Goal: Information Seeking & Learning: Learn about a topic

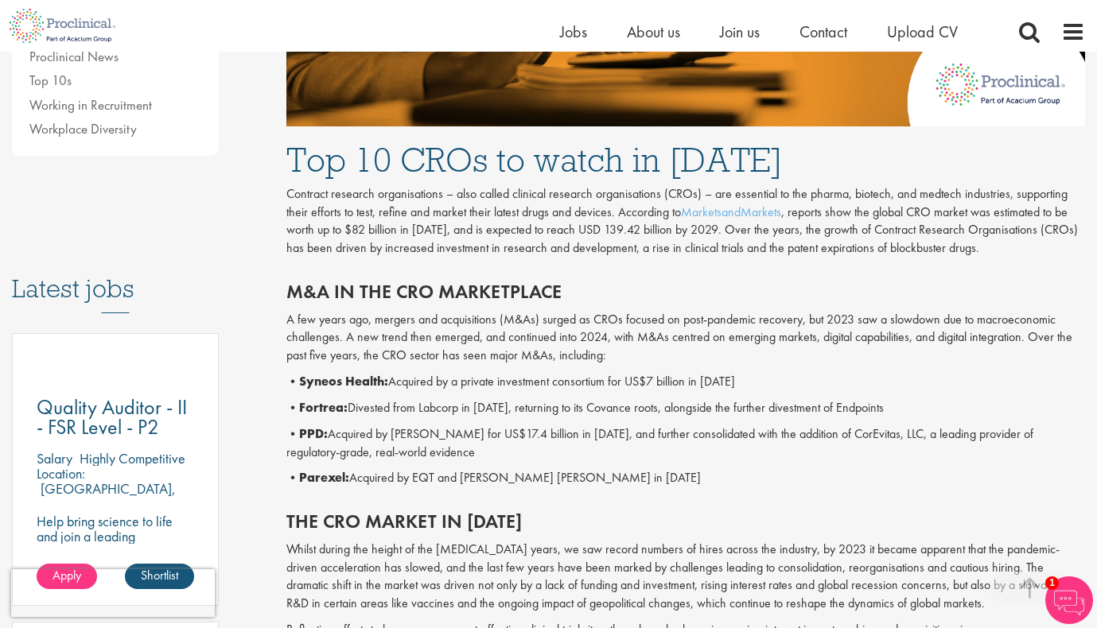
scroll to position [620, 0]
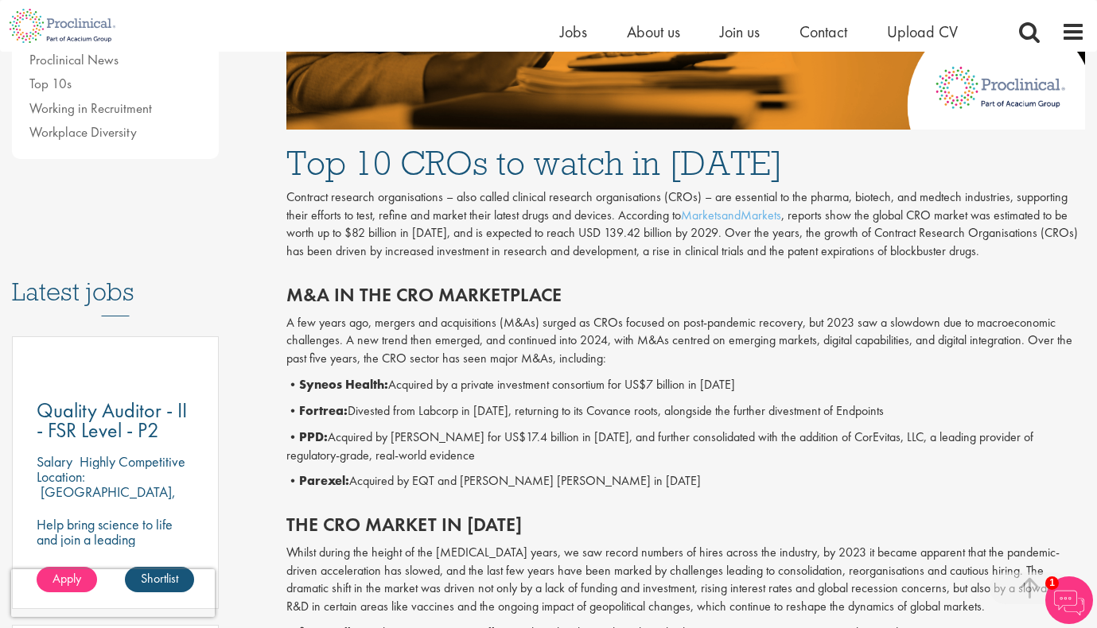
click at [541, 482] on p "• Parexel: Acquired by EQT and [PERSON_NAME] [PERSON_NAME] in [DATE]" at bounding box center [685, 481] width 799 height 18
click at [560, 448] on p "• PPD: Acquired by [PERSON_NAME] for US$17.4 billion in [DATE], and further con…" at bounding box center [685, 447] width 799 height 37
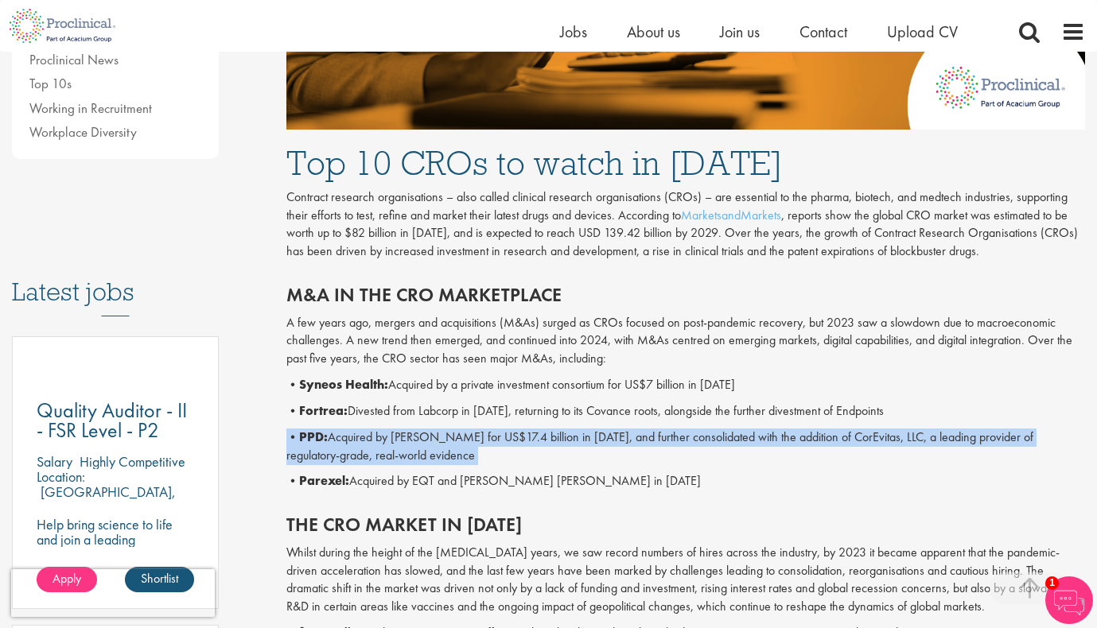
click at [560, 448] on p "• PPD: Acquired by [PERSON_NAME] for US$17.4 billion in [DATE], and further con…" at bounding box center [685, 447] width 799 height 37
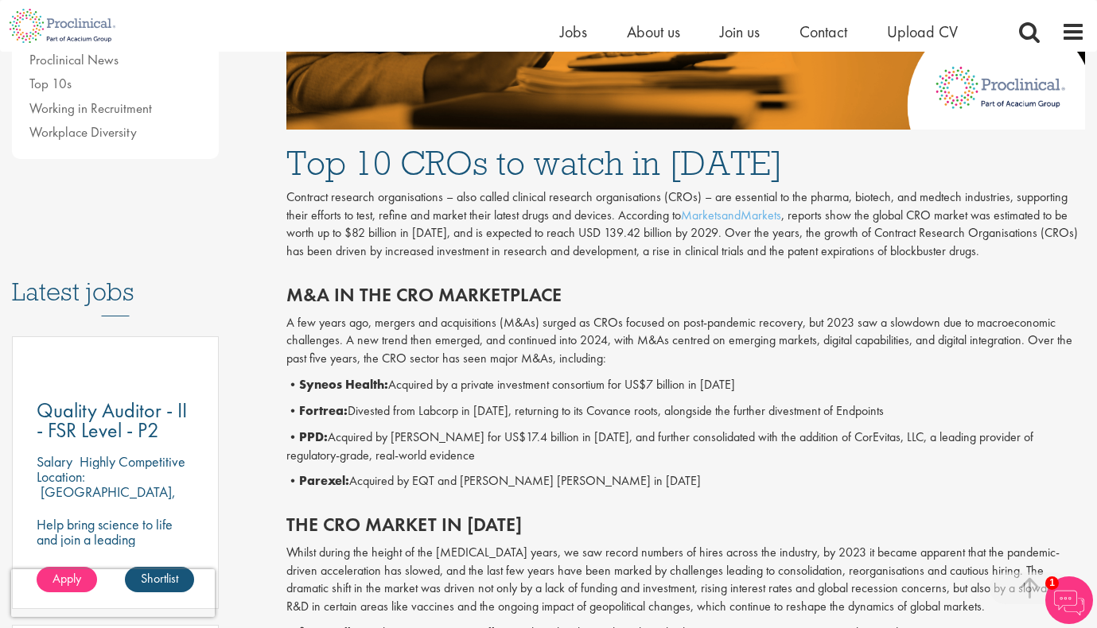
click at [470, 401] on div "M&A in the CRO marketplace A few years ago, mergers and acquisitions (M&As) sur…" at bounding box center [685, 384] width 822 height 230
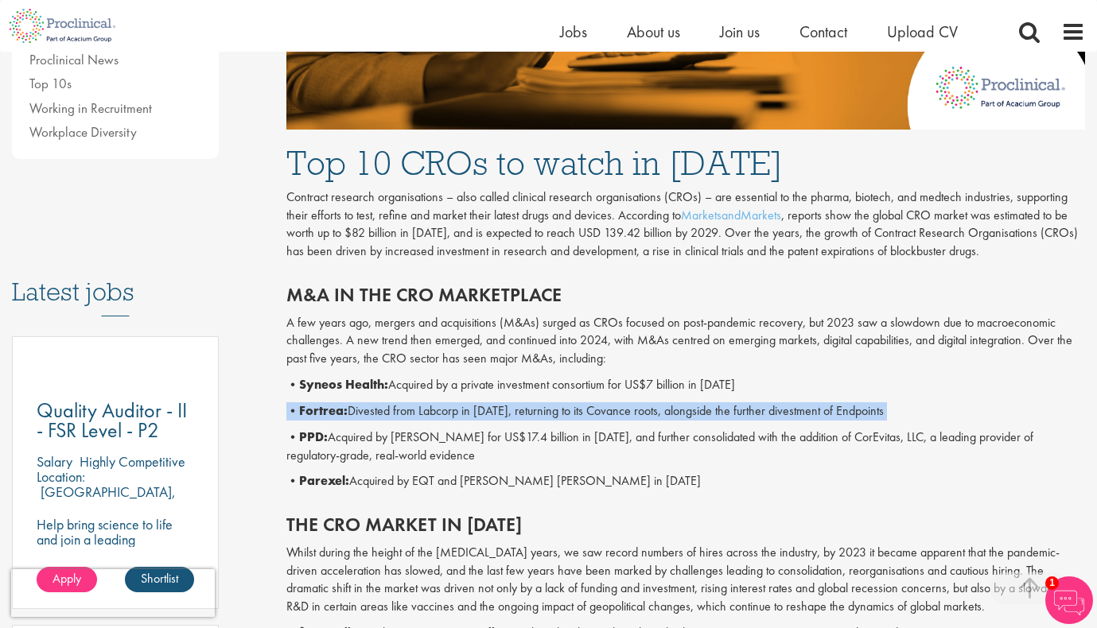
click at [470, 401] on div "M&A in the CRO marketplace A few years ago, mergers and acquisitions (M&As) sur…" at bounding box center [685, 384] width 822 height 230
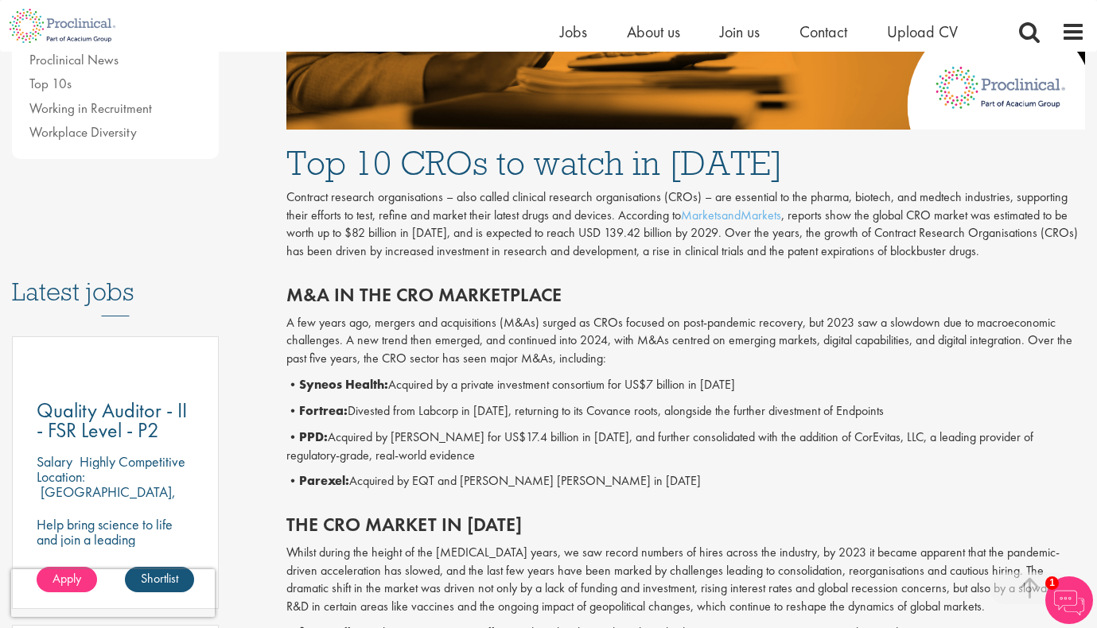
click at [475, 439] on p "• PPD: Acquired by [PERSON_NAME] for US$17.4 billion in [DATE], and further con…" at bounding box center [685, 447] width 799 height 37
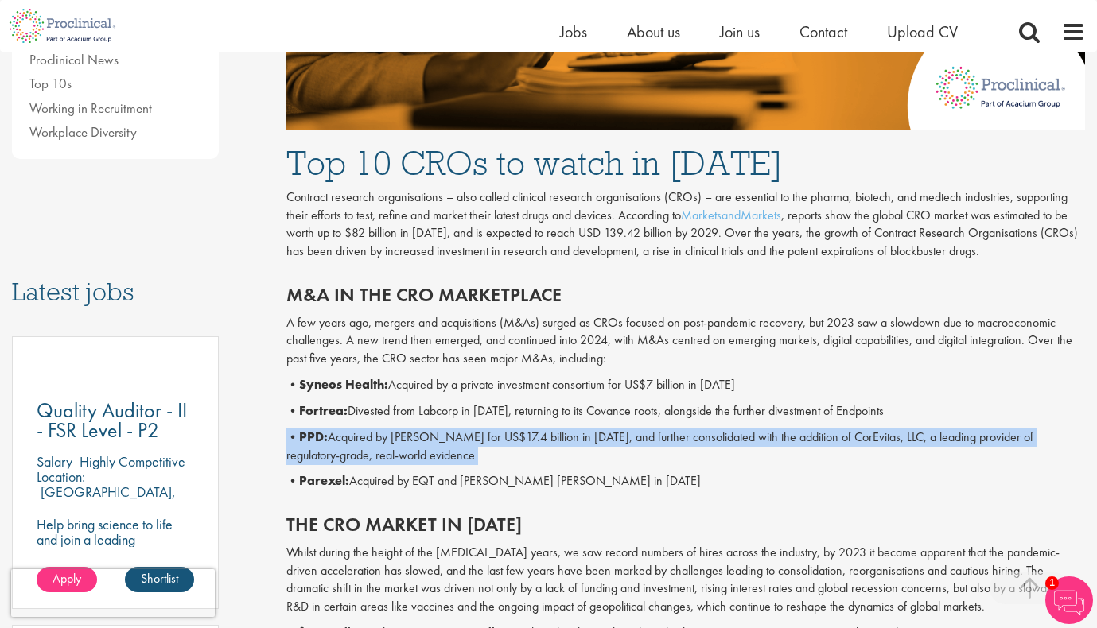
click at [475, 439] on p "• PPD: Acquired by [PERSON_NAME] for US$17.4 billion in [DATE], and further con…" at bounding box center [685, 447] width 799 height 37
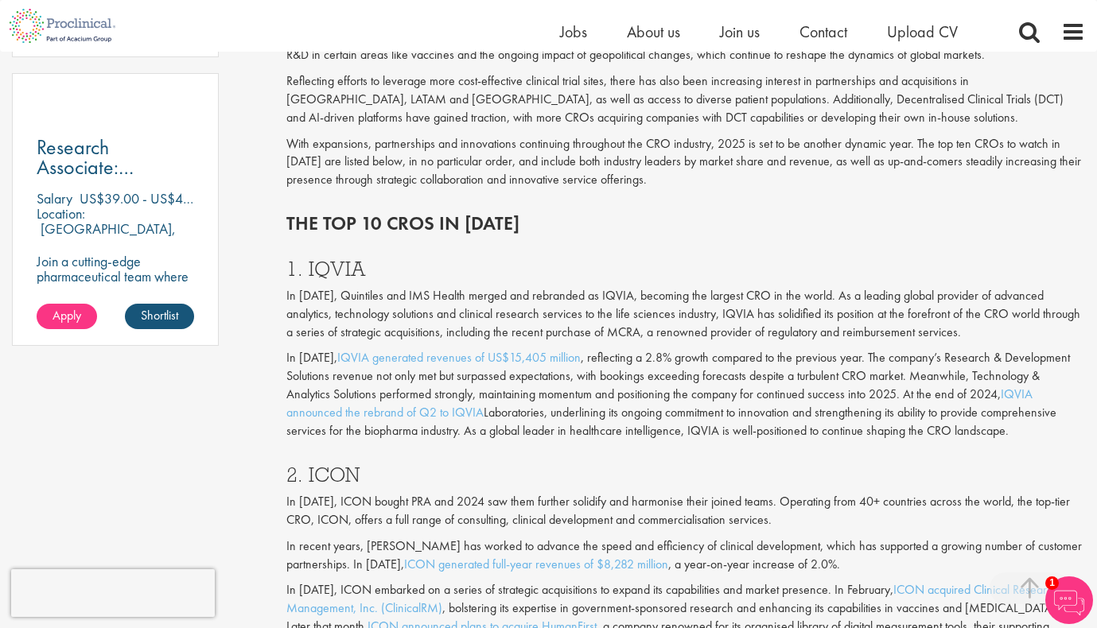
scroll to position [1223, 0]
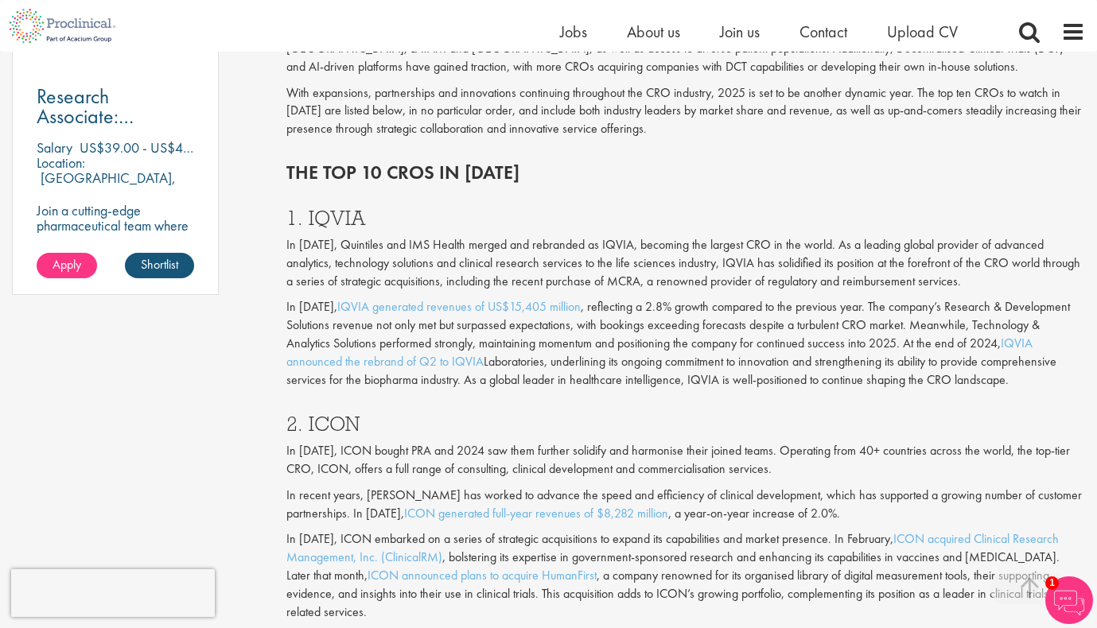
click at [441, 260] on p "In [DATE], Quintiles and IMS Health merged and rebranded as IQVIA, becoming the…" at bounding box center [685, 263] width 799 height 55
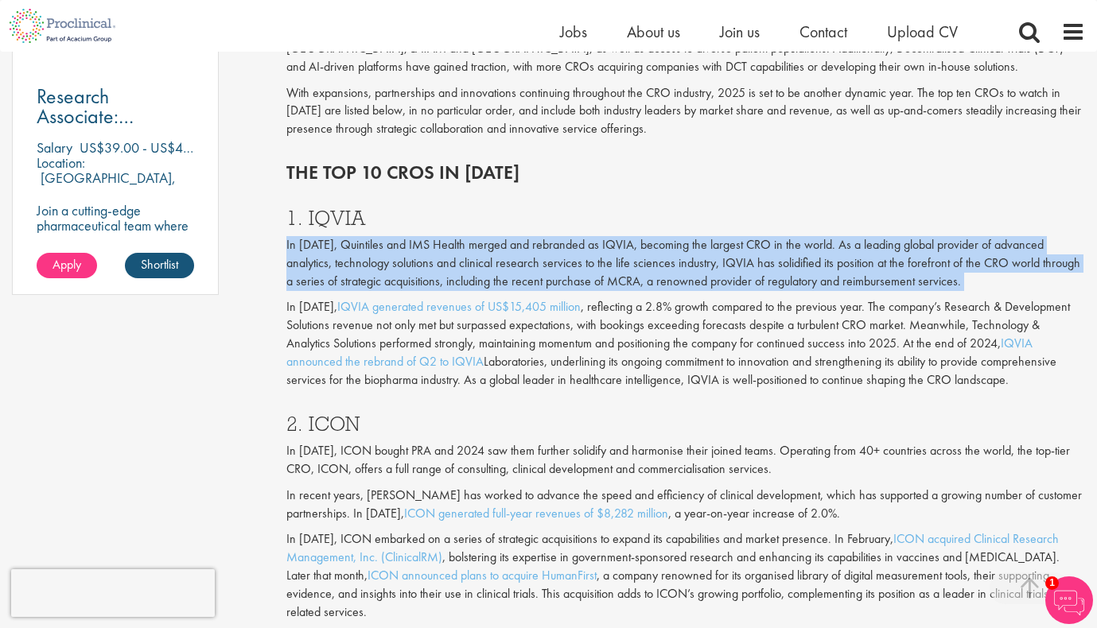
click at [441, 260] on p "In [DATE], Quintiles and IMS Health merged and rebranded as IQVIA, becoming the…" at bounding box center [685, 263] width 799 height 55
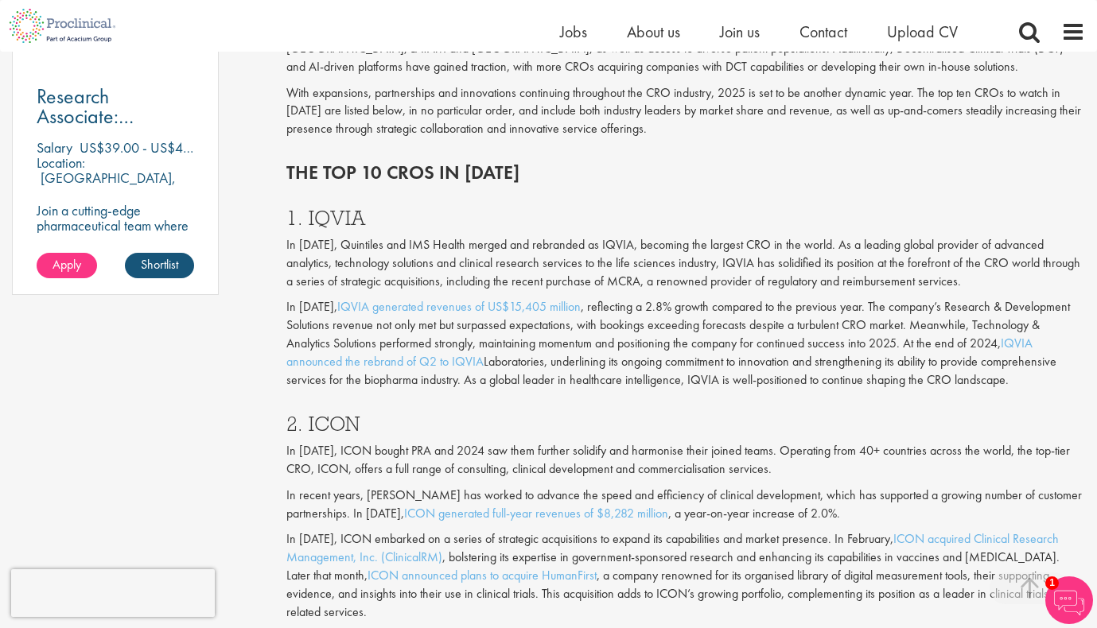
click at [869, 266] on p "In [DATE], Quintiles and IMS Health merged and rebranded as IQVIA, becoming the…" at bounding box center [685, 263] width 799 height 55
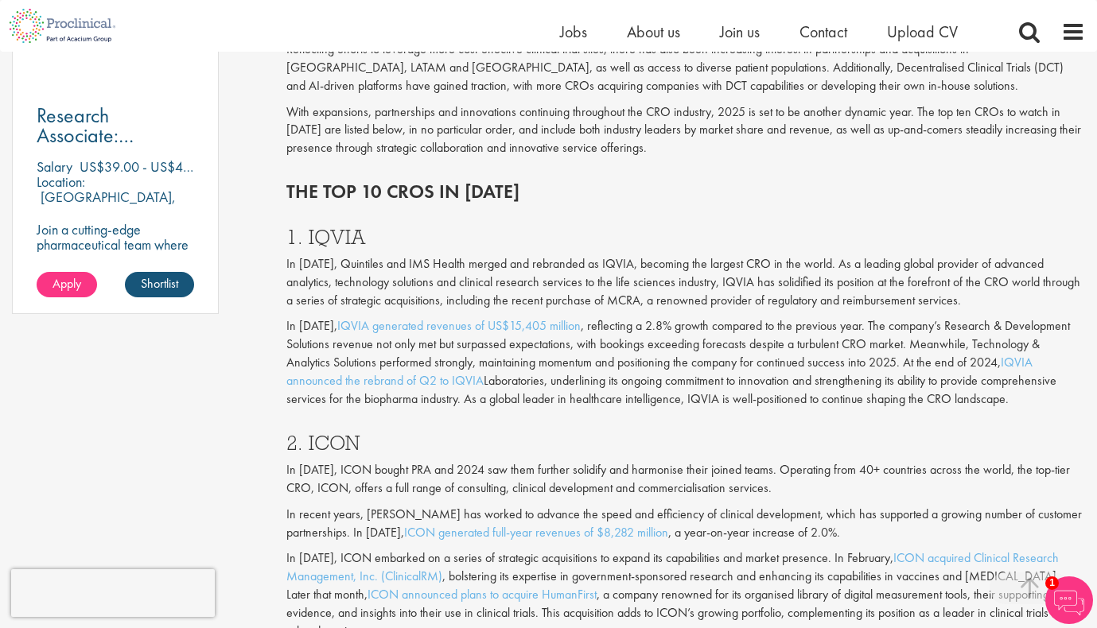
scroll to position [1201, 0]
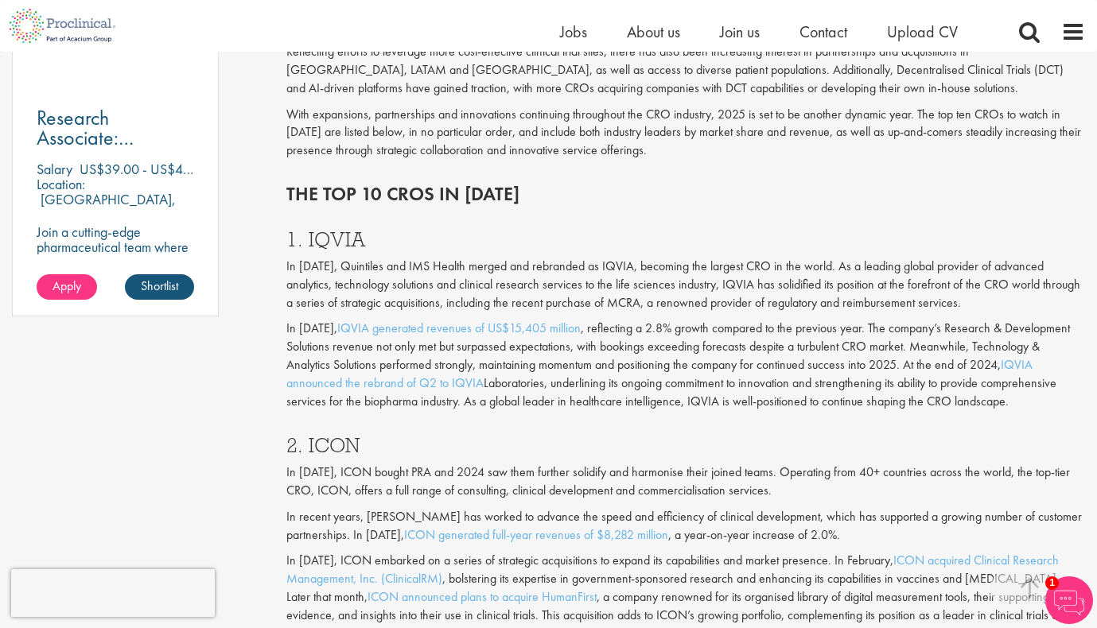
click at [600, 401] on p "In [DATE], IQVIA generated revenues of US$15,405 million , reflecting a 2.8% gr…" at bounding box center [685, 365] width 799 height 91
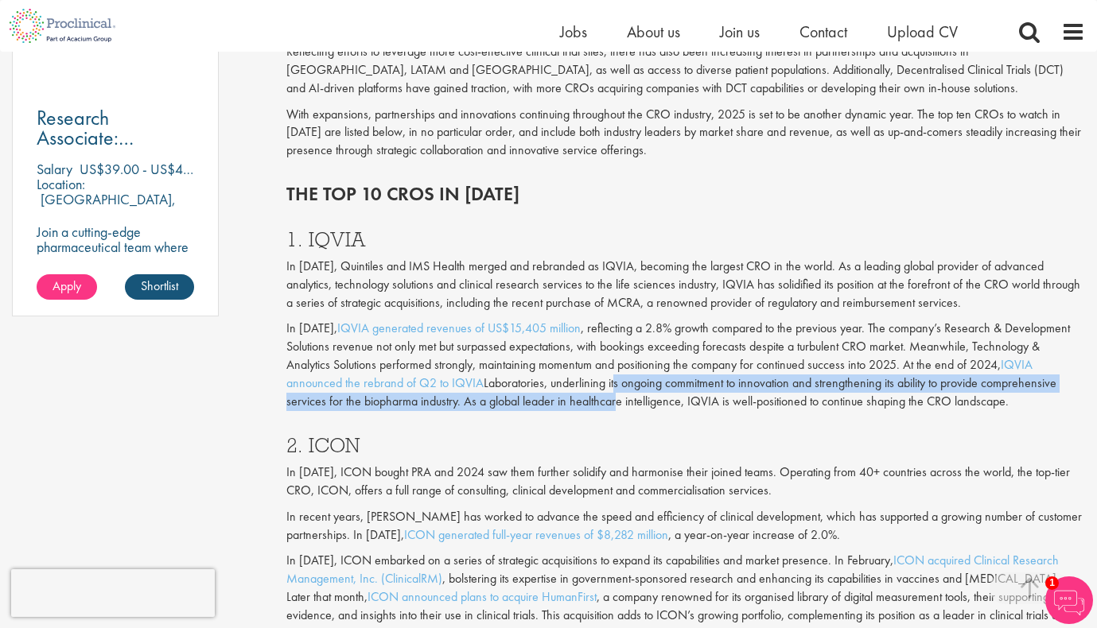
drag, startPoint x: 612, startPoint y: 390, endPoint x: 612, endPoint y: 402, distance: 12.7
click at [612, 402] on p "In [DATE], IQVIA generated revenues of US$15,405 million , reflecting a 2.8% gr…" at bounding box center [685, 365] width 799 height 91
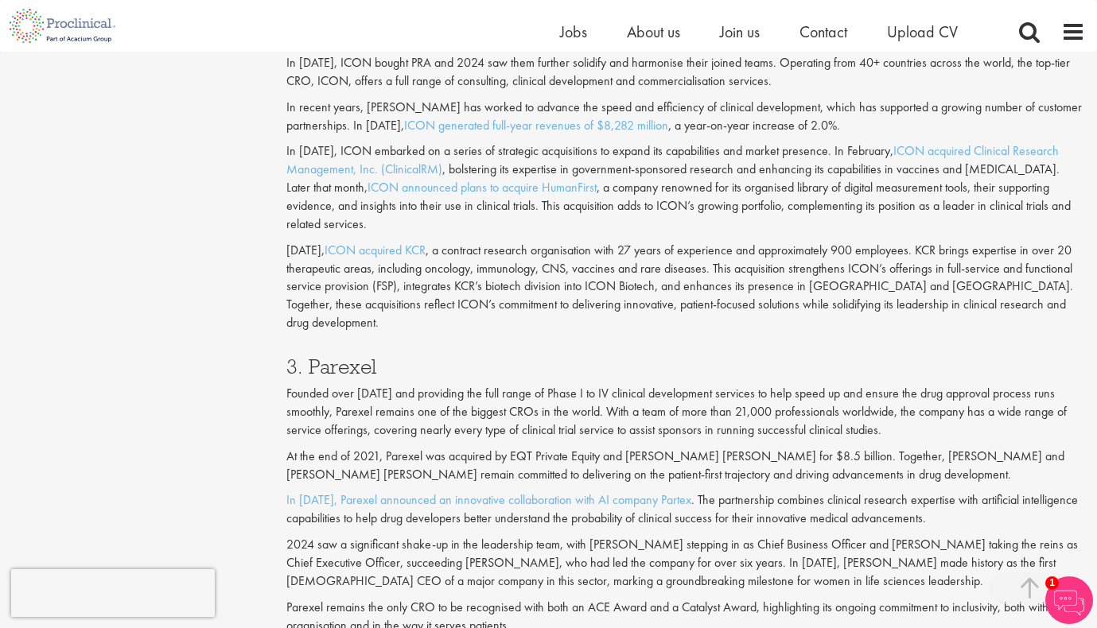
scroll to position [1611, 0]
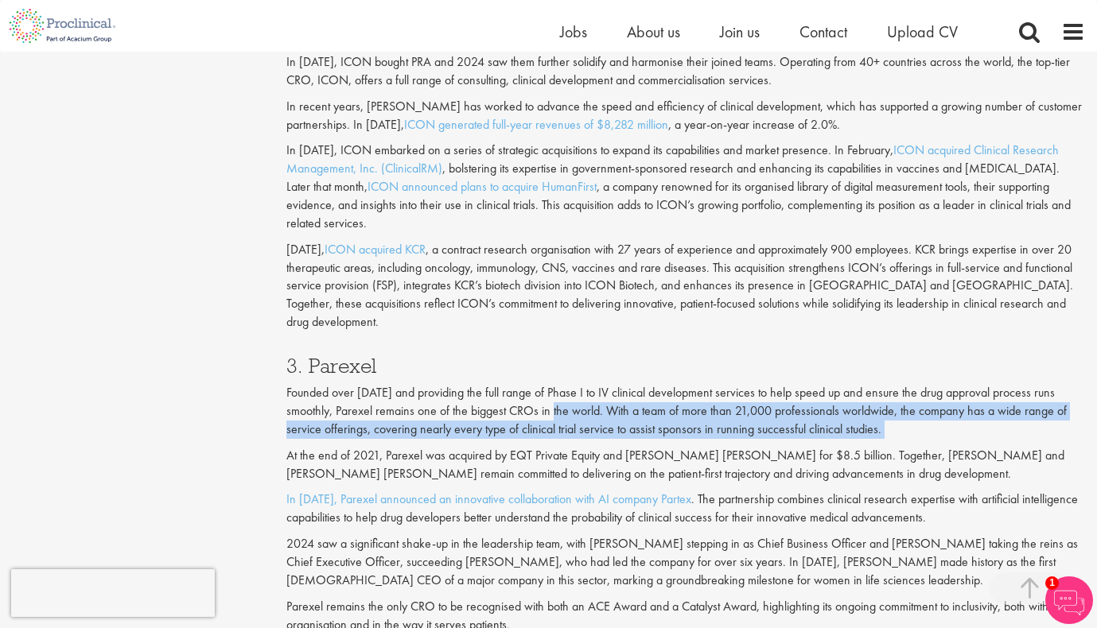
drag, startPoint x: 523, startPoint y: 418, endPoint x: 518, endPoint y: 446, distance: 29.2
click at [518, 446] on div "3. Parexel Founded over [DATE] and providing the full range of Phase I to IV cl…" at bounding box center [685, 491] width 822 height 303
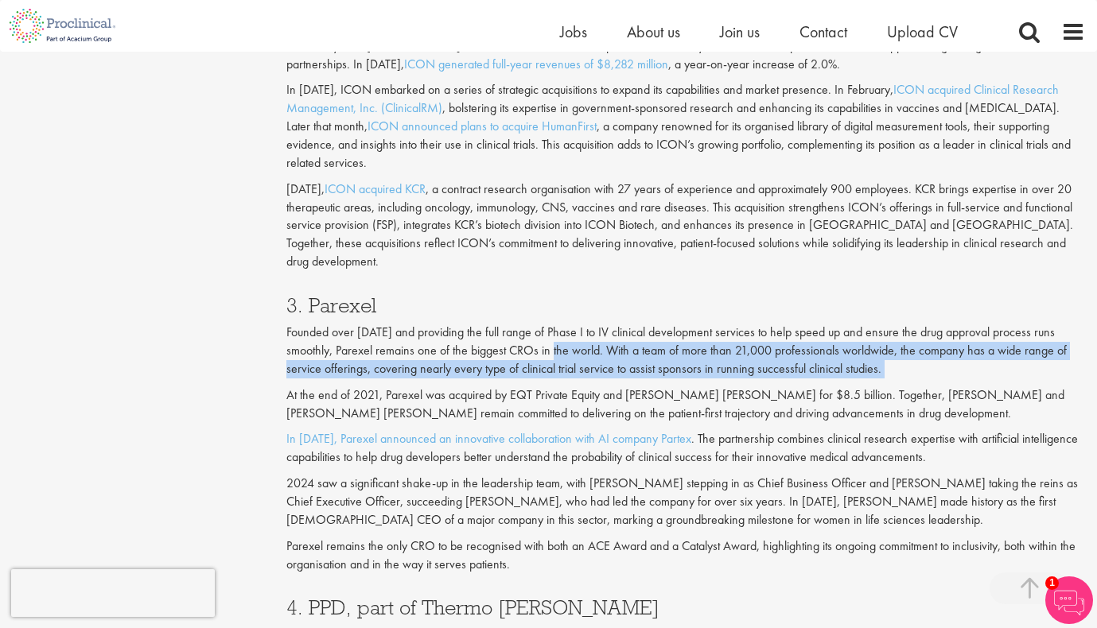
scroll to position [1673, 0]
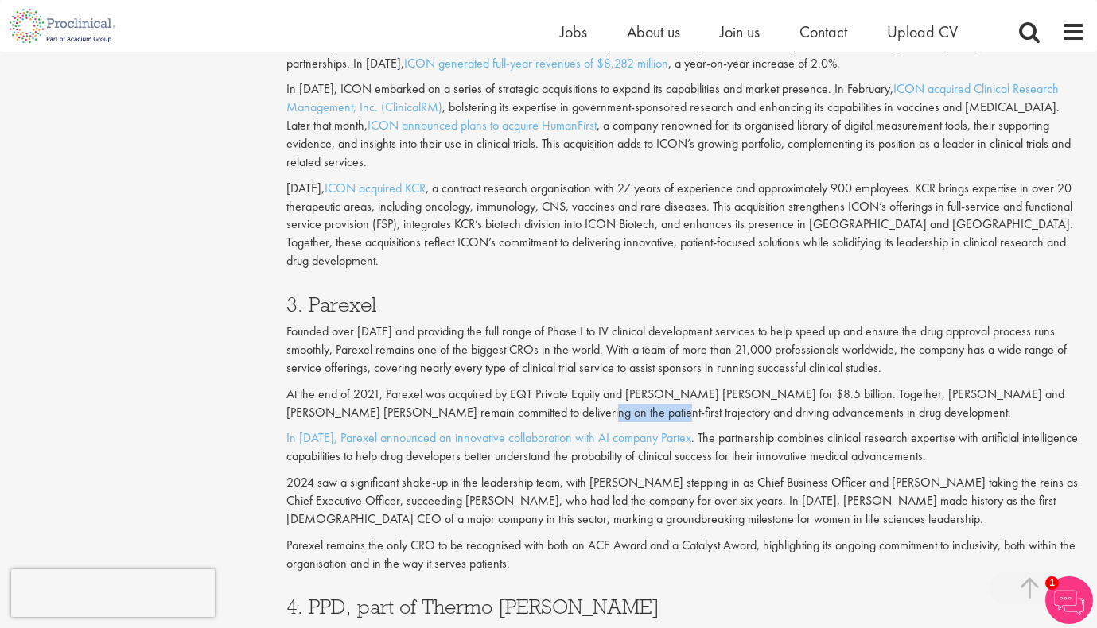
drag, startPoint x: 474, startPoint y: 406, endPoint x: 551, endPoint y: 411, distance: 77.3
click at [551, 411] on p "At the end of 2021, Parexel was acquired by EQT Private Equity and [PERSON_NAME…" at bounding box center [685, 404] width 799 height 37
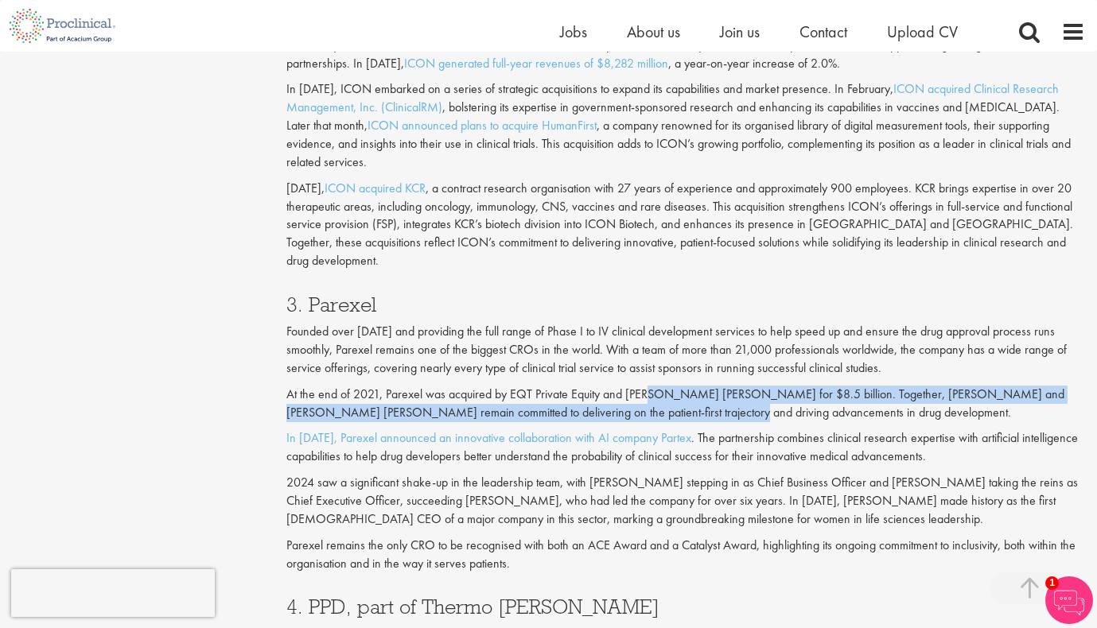
drag, startPoint x: 651, startPoint y: 390, endPoint x: 649, endPoint y: 420, distance: 30.3
click at [649, 420] on p "At the end of 2021, Parexel was acquired by EQT Private Equity and [PERSON_NAME…" at bounding box center [685, 404] width 799 height 37
click at [527, 414] on p "At the end of 2021, Parexel was acquired by EQT Private Equity and [PERSON_NAME…" at bounding box center [685, 404] width 799 height 37
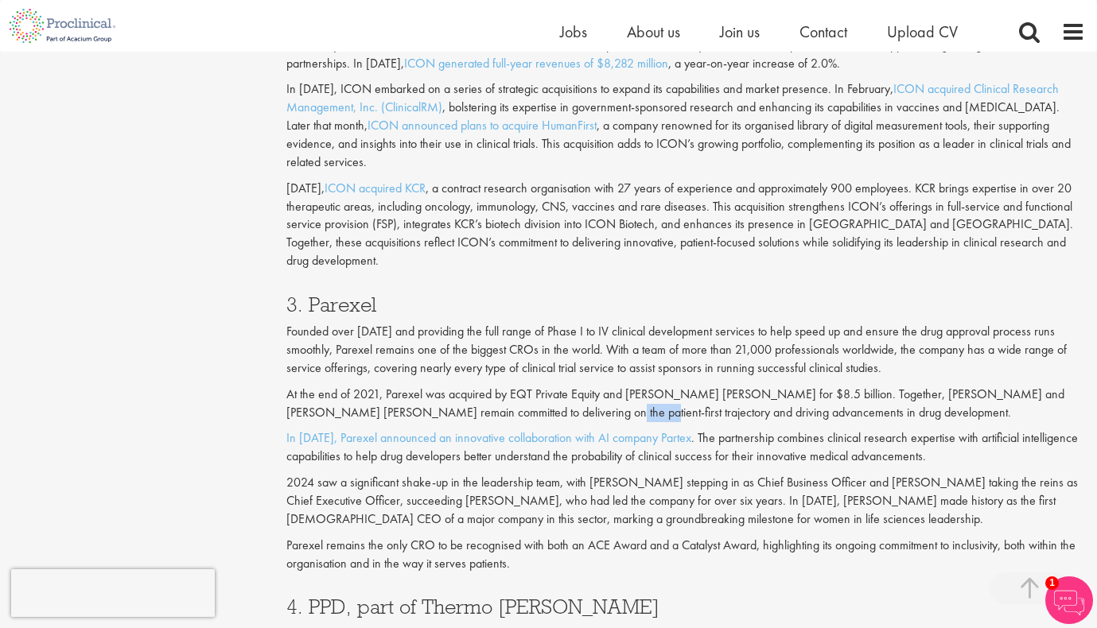
click at [527, 414] on p "At the end of 2021, Parexel was acquired by EQT Private Equity and [PERSON_NAME…" at bounding box center [685, 404] width 799 height 37
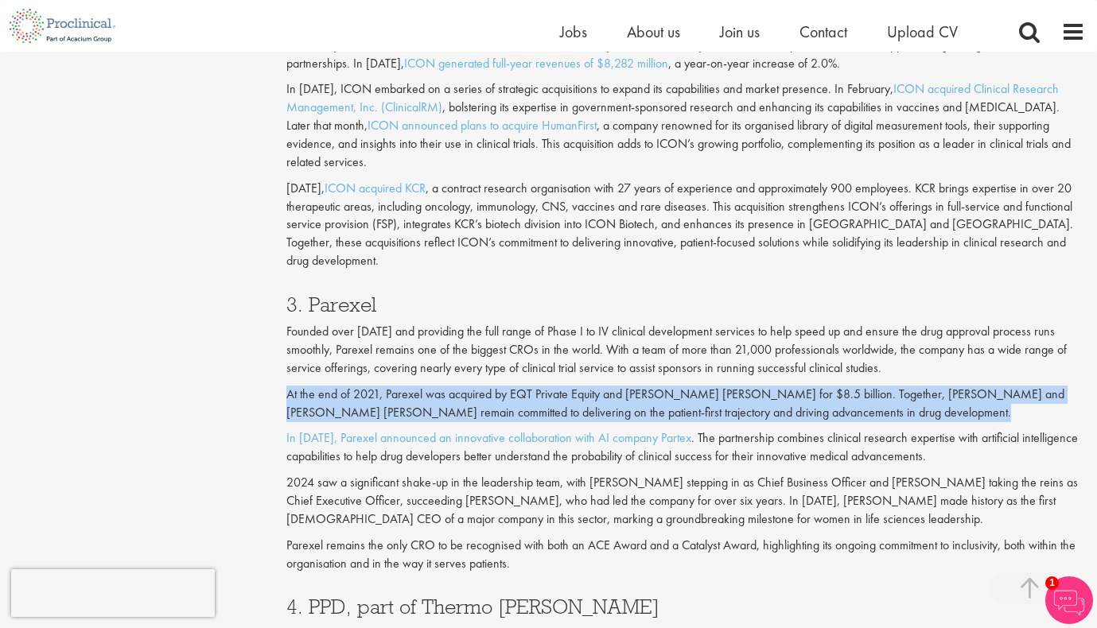
click at [527, 414] on p "At the end of 2021, Parexel was acquired by EQT Private Equity and [PERSON_NAME…" at bounding box center [685, 404] width 799 height 37
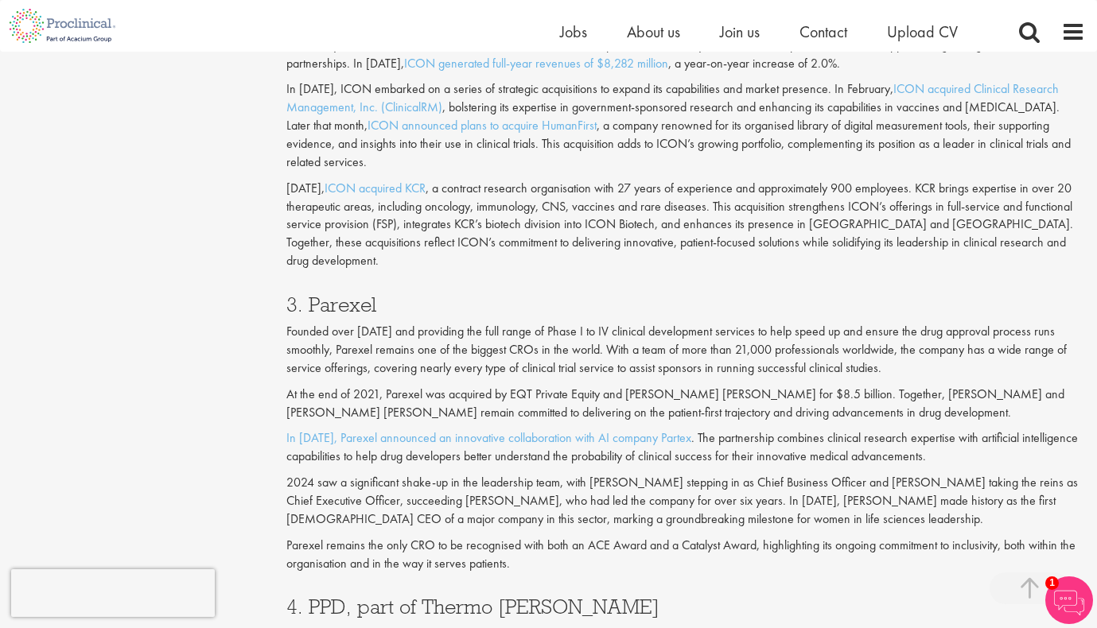
drag, startPoint x: 724, startPoint y: 449, endPoint x: 724, endPoint y: 464, distance: 15.1
click at [724, 464] on p "In [DATE], Parexel announced an innovative collaboration with AI company Partex…" at bounding box center [685, 448] width 799 height 37
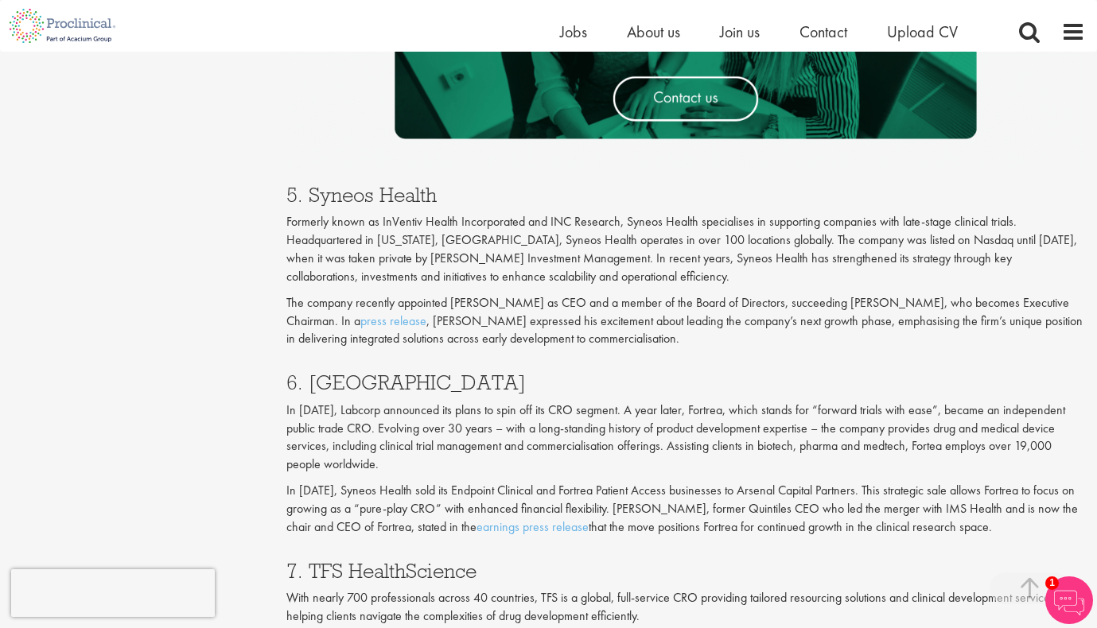
scroll to position [2640, 0]
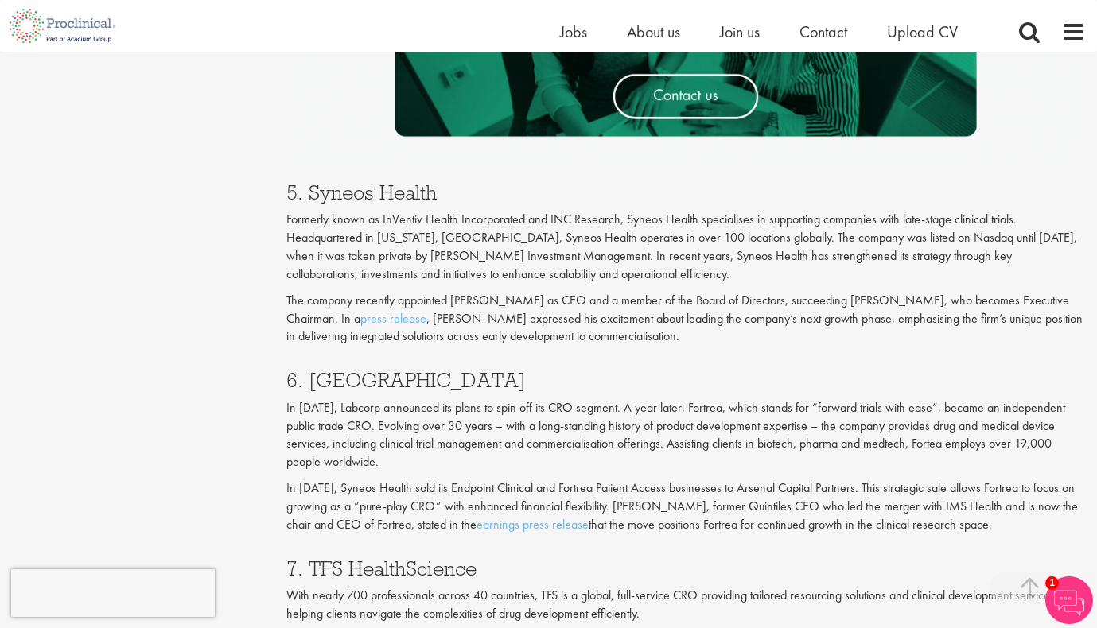
click at [363, 375] on h3 "6. [GEOGRAPHIC_DATA]" at bounding box center [685, 380] width 799 height 21
copy h3 "Fortrea"
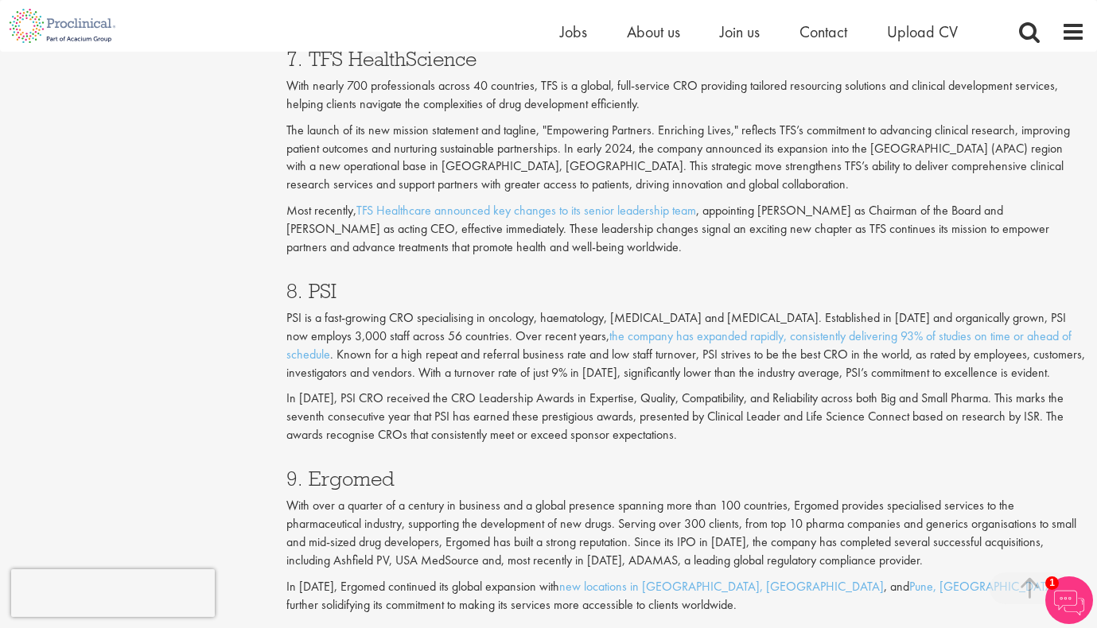
scroll to position [3152, 0]
click at [467, 324] on p "PSI is a fast-growing CRO specialising in oncology, haematology, [MEDICAL_DATA]…" at bounding box center [685, 343] width 799 height 72
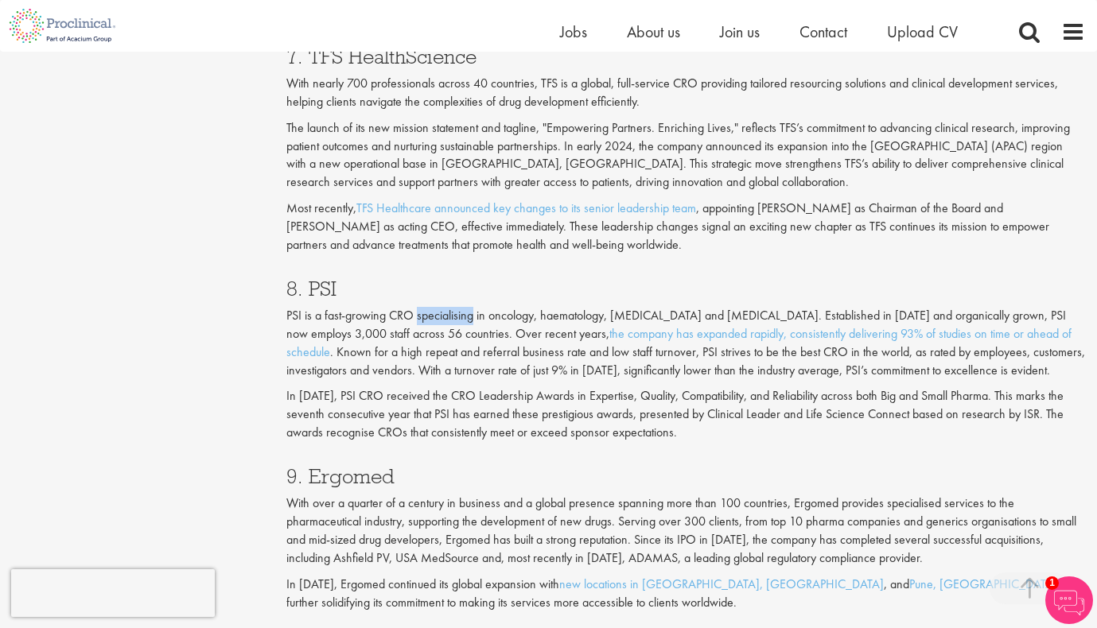
click at [467, 324] on p "PSI is a fast-growing CRO specialising in oncology, haematology, [MEDICAL_DATA]…" at bounding box center [685, 343] width 799 height 72
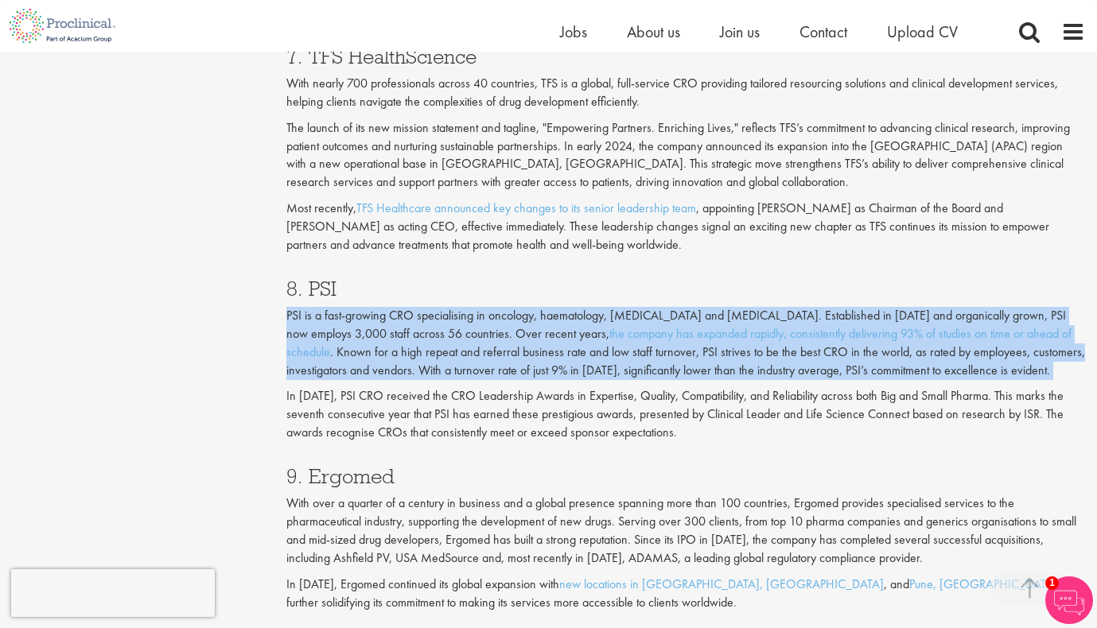
click at [467, 324] on p "PSI is a fast-growing CRO specialising in oncology, haematology, [MEDICAL_DATA]…" at bounding box center [685, 343] width 799 height 72
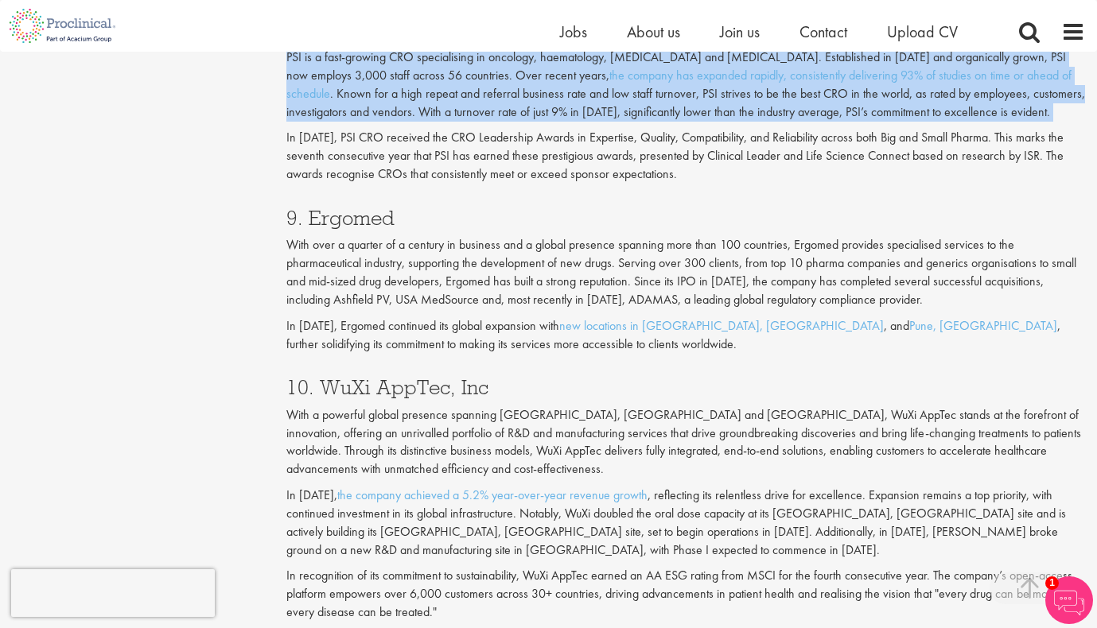
scroll to position [3446, 0]
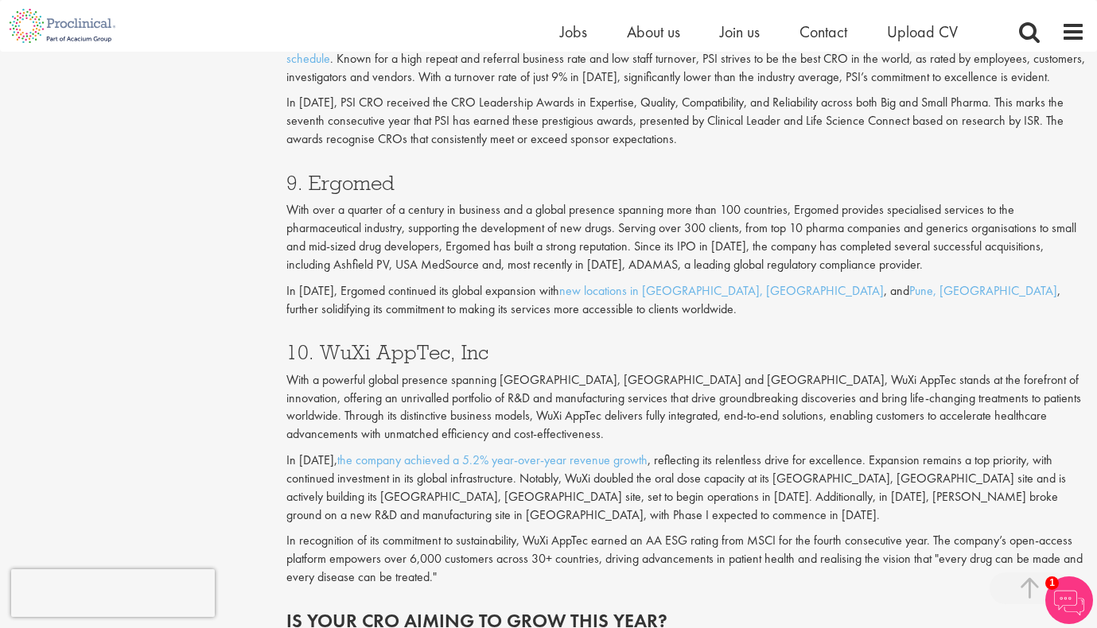
click at [367, 344] on h3 "10. WuXi AppTec, Inc" at bounding box center [685, 352] width 799 height 21
copy div "10. WuXi AppTec, Inc"
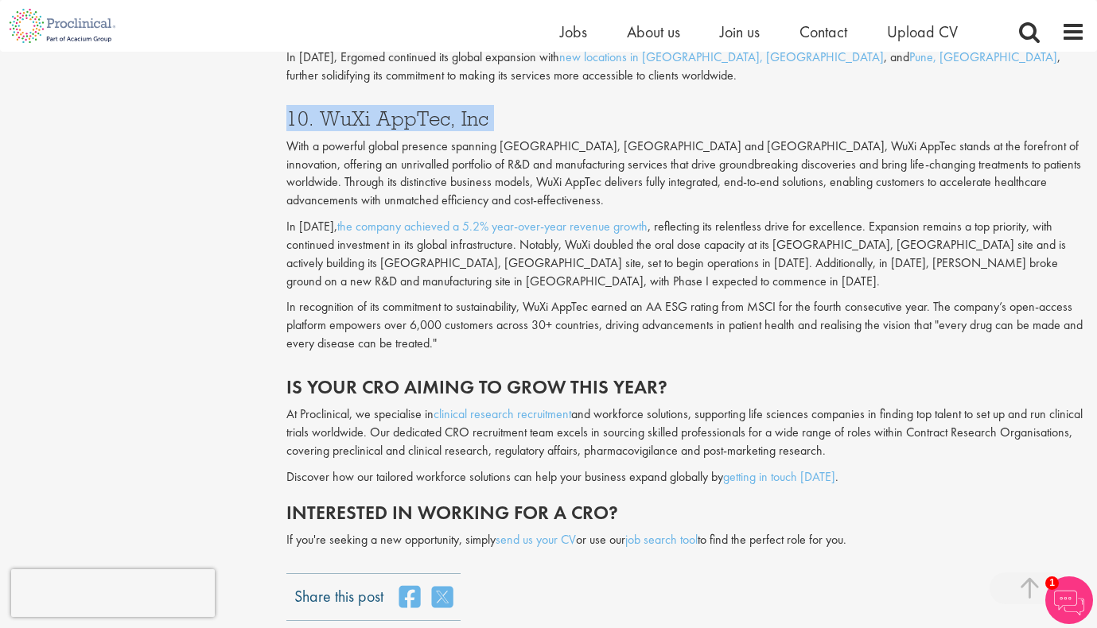
scroll to position [3687, 0]
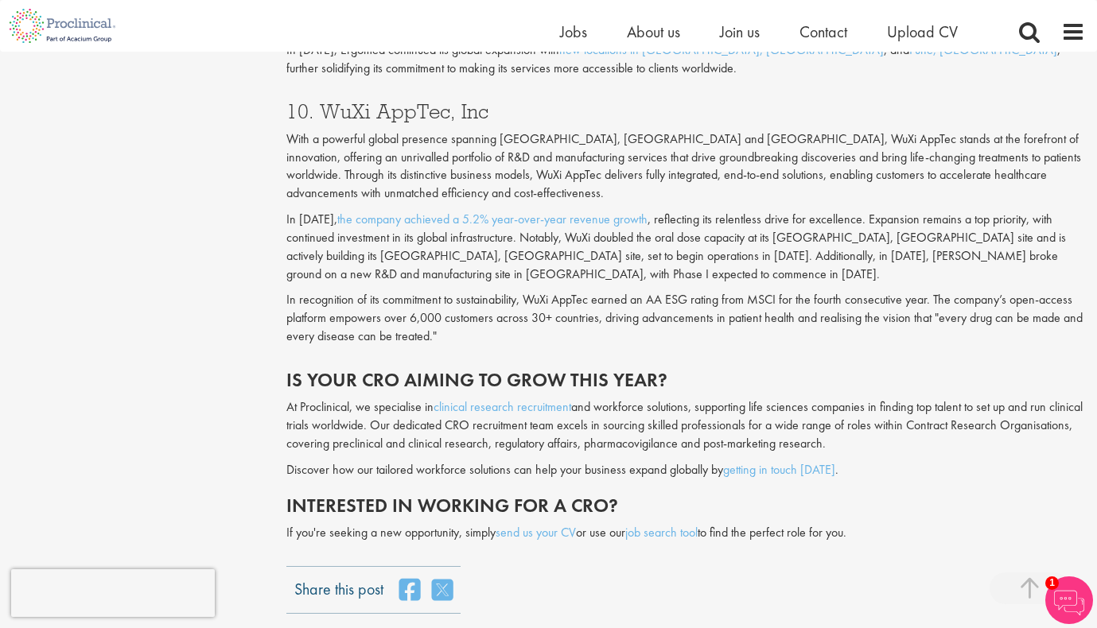
click at [350, 96] on div "10. WuXi AppTec, Inc With a powerful global presence spanning [GEOGRAPHIC_DATA]…" at bounding box center [685, 219] width 822 height 269
click at [324, 115] on h3 "10. WuXi AppTec, Inc" at bounding box center [685, 111] width 799 height 21
drag, startPoint x: 324, startPoint y: 114, endPoint x: 490, endPoint y: 113, distance: 166.2
click at [490, 113] on h3 "10. WuXi AppTec, Inc" at bounding box center [685, 111] width 799 height 21
copy h3 "WuXi AppTec, Inc"
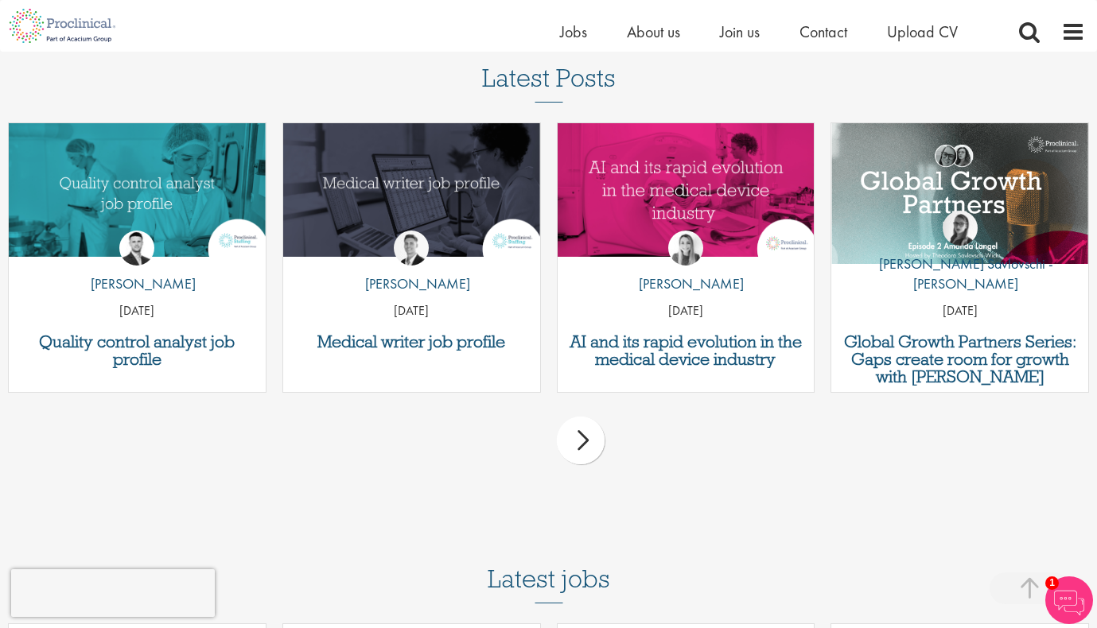
scroll to position [4267, 0]
